Goal: Task Accomplishment & Management: Manage account settings

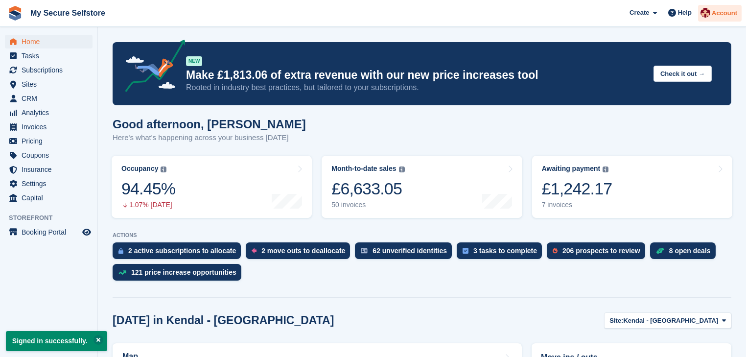
click at [720, 13] on span "Account" at bounding box center [724, 13] width 25 height 10
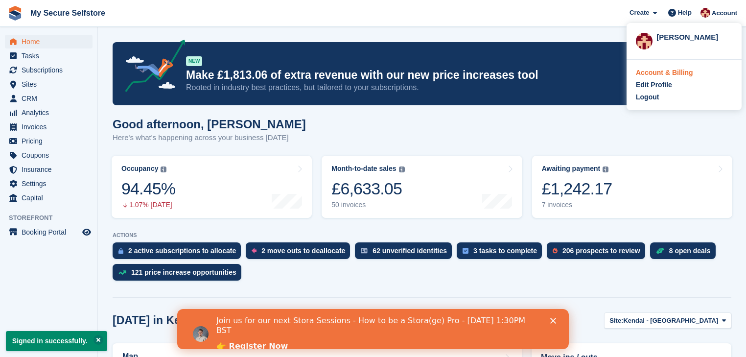
click at [660, 73] on div "Account & Billing" at bounding box center [664, 73] width 57 height 10
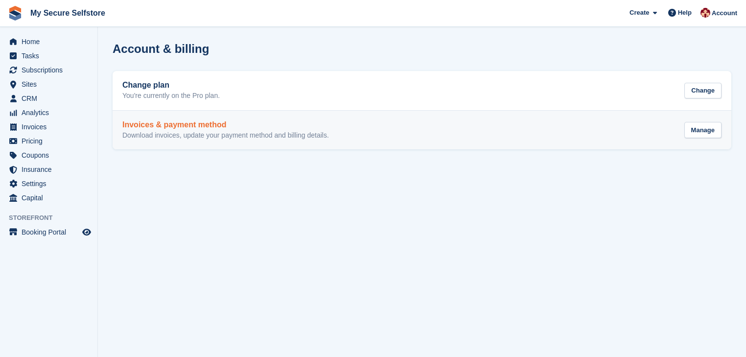
click at [263, 131] on p "Download invoices, update your payment method and billing details." at bounding box center [225, 135] width 207 height 9
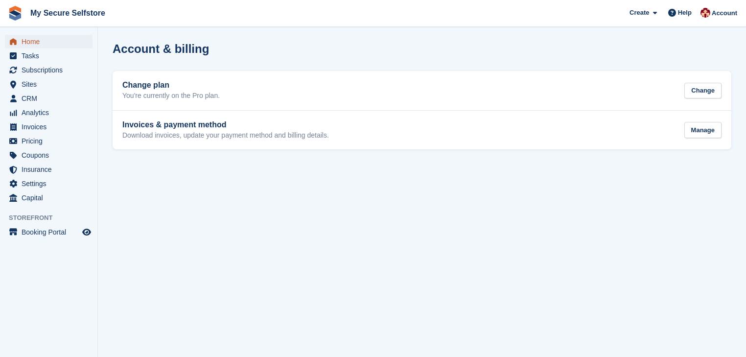
click at [21, 43] on link "Home" at bounding box center [49, 42] width 88 height 14
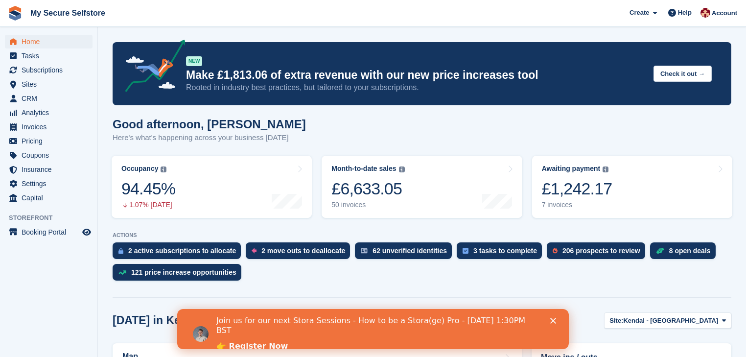
click at [423, 128] on div "Good afternoon, Laura Here's what's happening across your business today" at bounding box center [422, 136] width 619 height 38
click at [714, 12] on span "Account" at bounding box center [724, 13] width 25 height 10
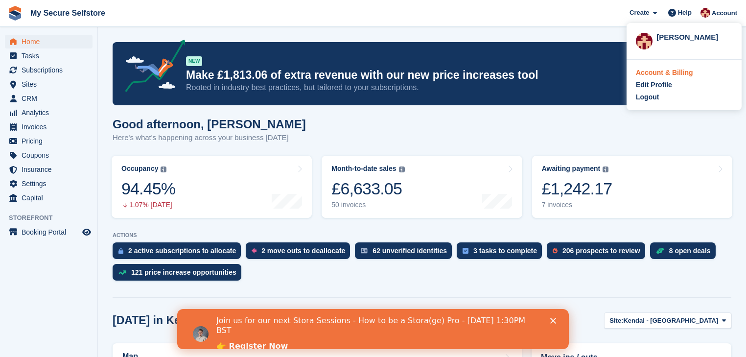
click at [655, 73] on div "Account & Billing" at bounding box center [664, 73] width 57 height 10
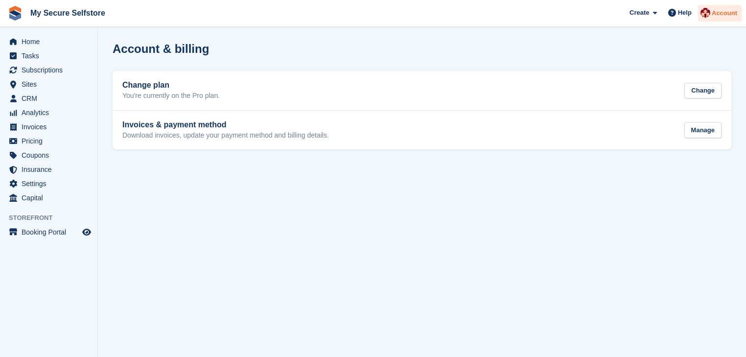
click at [720, 12] on span "Account" at bounding box center [724, 13] width 25 height 10
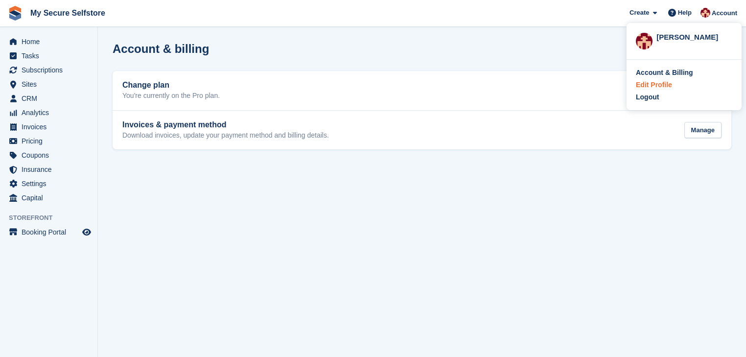
click at [670, 85] on div "Edit Profile" at bounding box center [654, 85] width 36 height 10
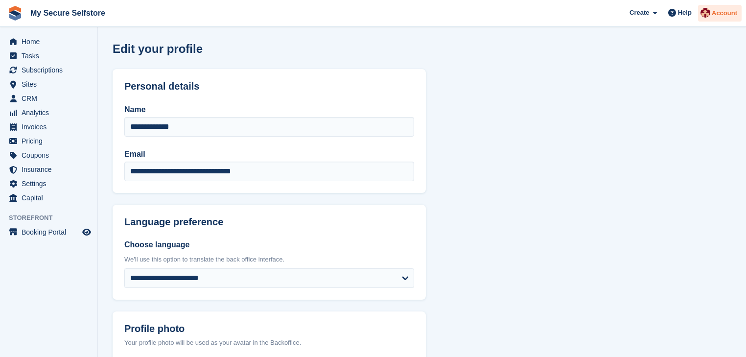
click at [720, 16] on span "Account" at bounding box center [724, 13] width 25 height 10
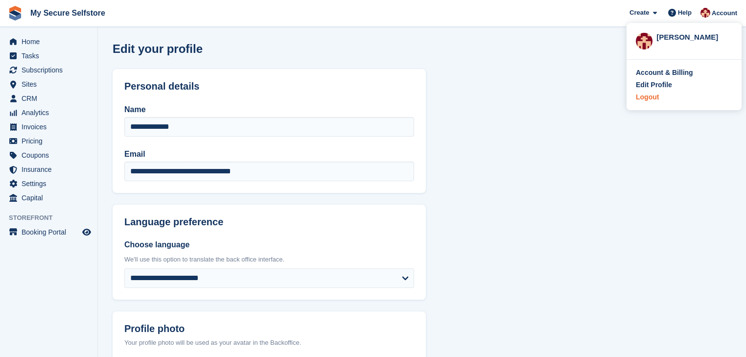
click at [656, 99] on div "Logout" at bounding box center [647, 97] width 23 height 10
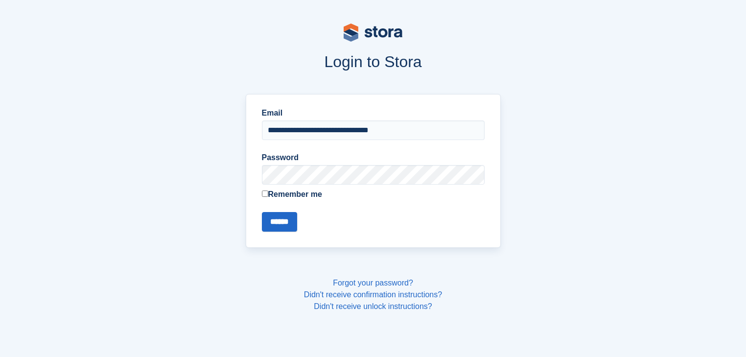
click at [359, 250] on div "**********" at bounding box center [373, 170] width 267 height 165
click at [282, 219] on input "******" at bounding box center [279, 222] width 35 height 20
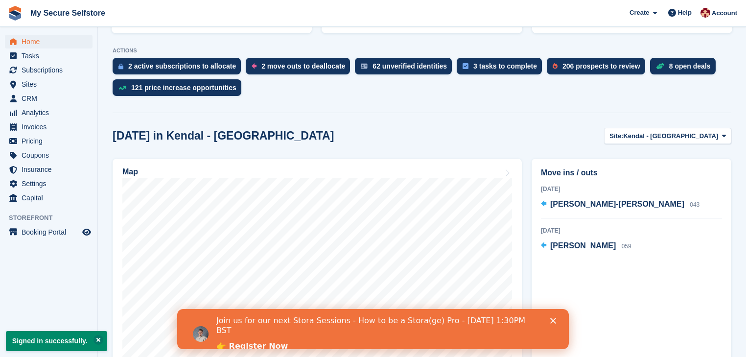
scroll to position [72, 0]
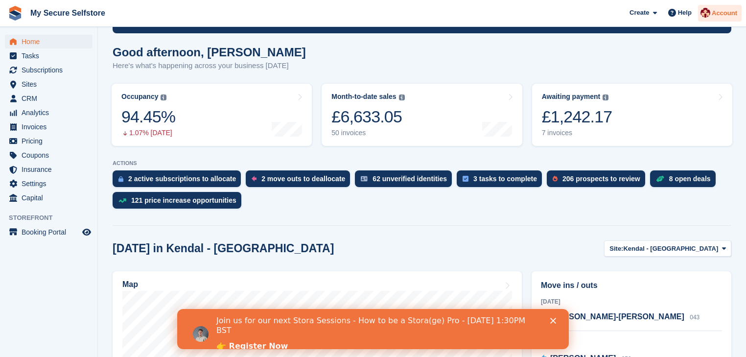
click at [717, 11] on span "Account" at bounding box center [724, 13] width 25 height 10
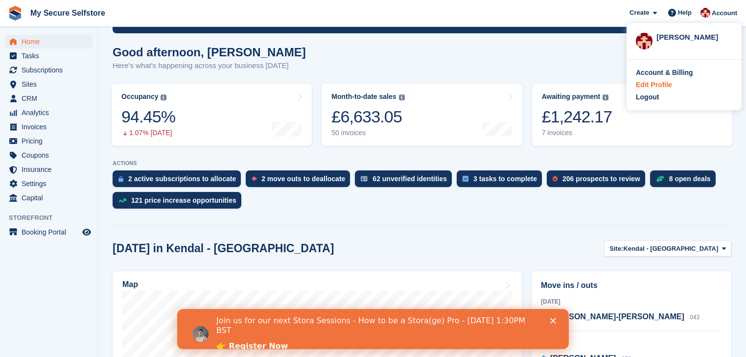
click at [658, 84] on div "Edit Profile" at bounding box center [654, 85] width 36 height 10
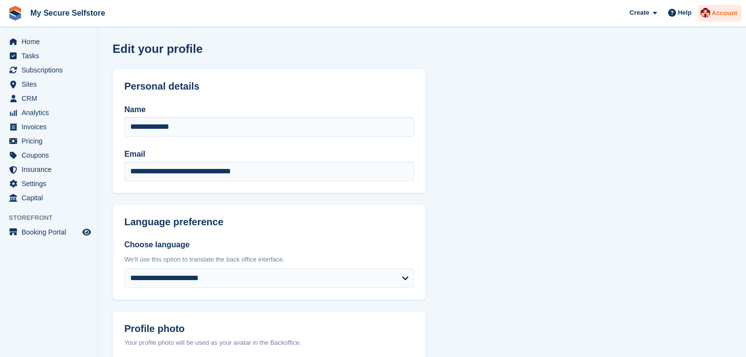
click at [728, 16] on span "Account" at bounding box center [724, 13] width 25 height 10
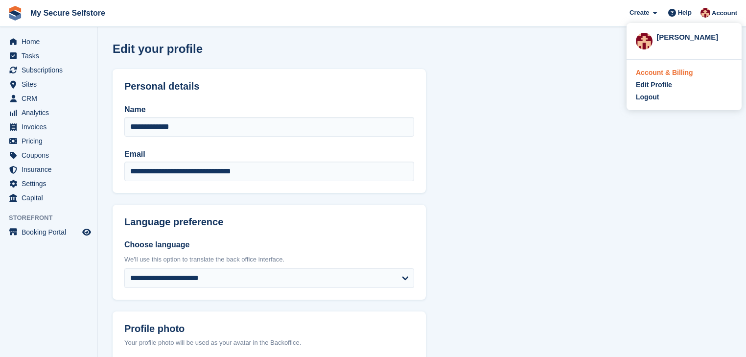
click at [658, 74] on div "Account & Billing" at bounding box center [664, 73] width 57 height 10
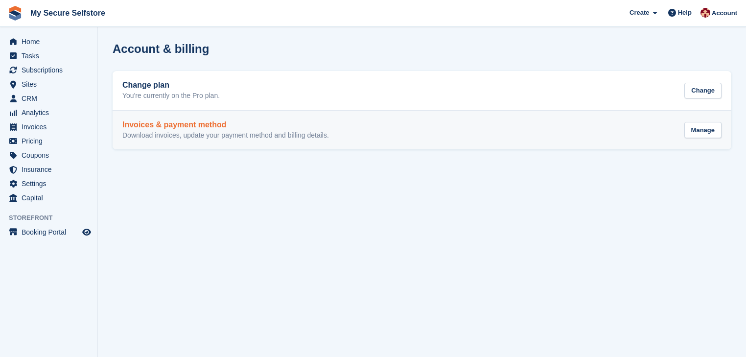
click at [208, 131] on p "Download invoices, update your payment method and billing details." at bounding box center [225, 135] width 207 height 9
